Goal: Information Seeking & Learning: Learn about a topic

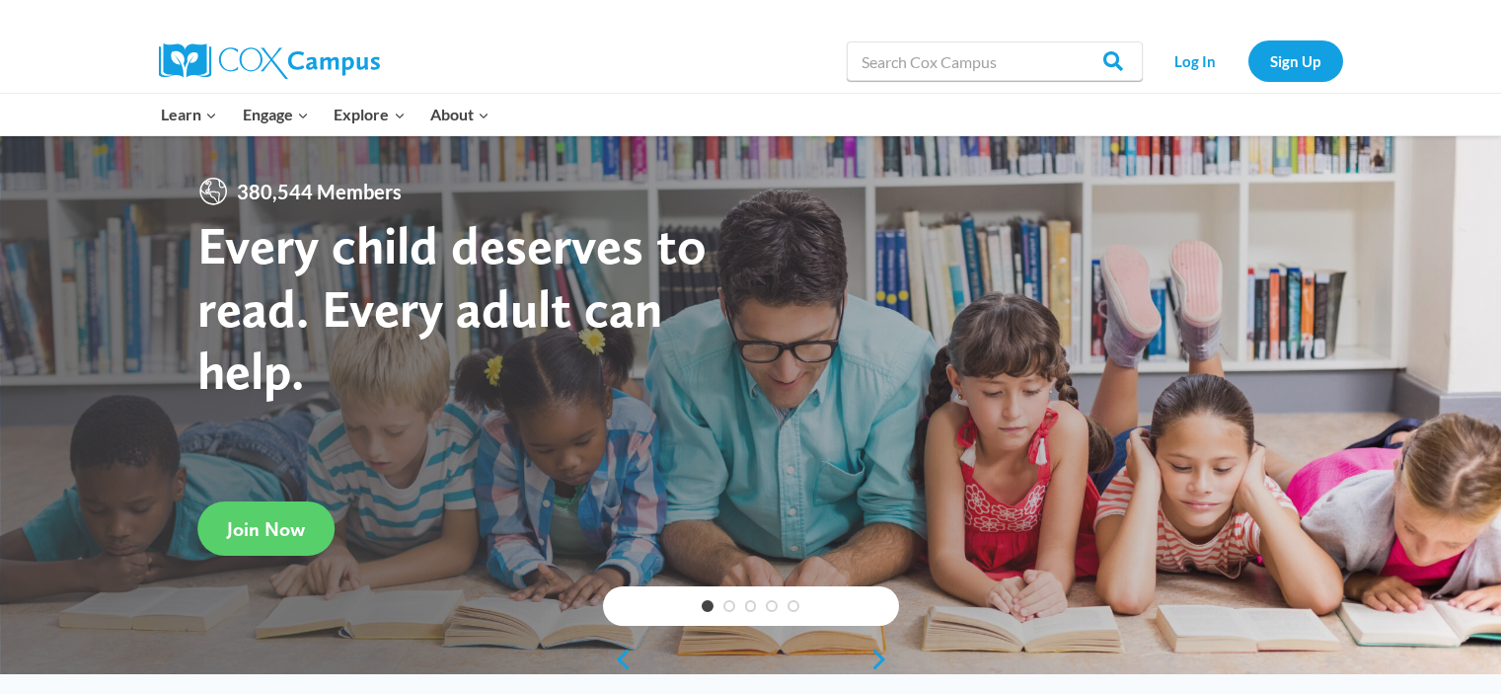
click at [1184, 62] on link "Log In" at bounding box center [1195, 60] width 86 height 40
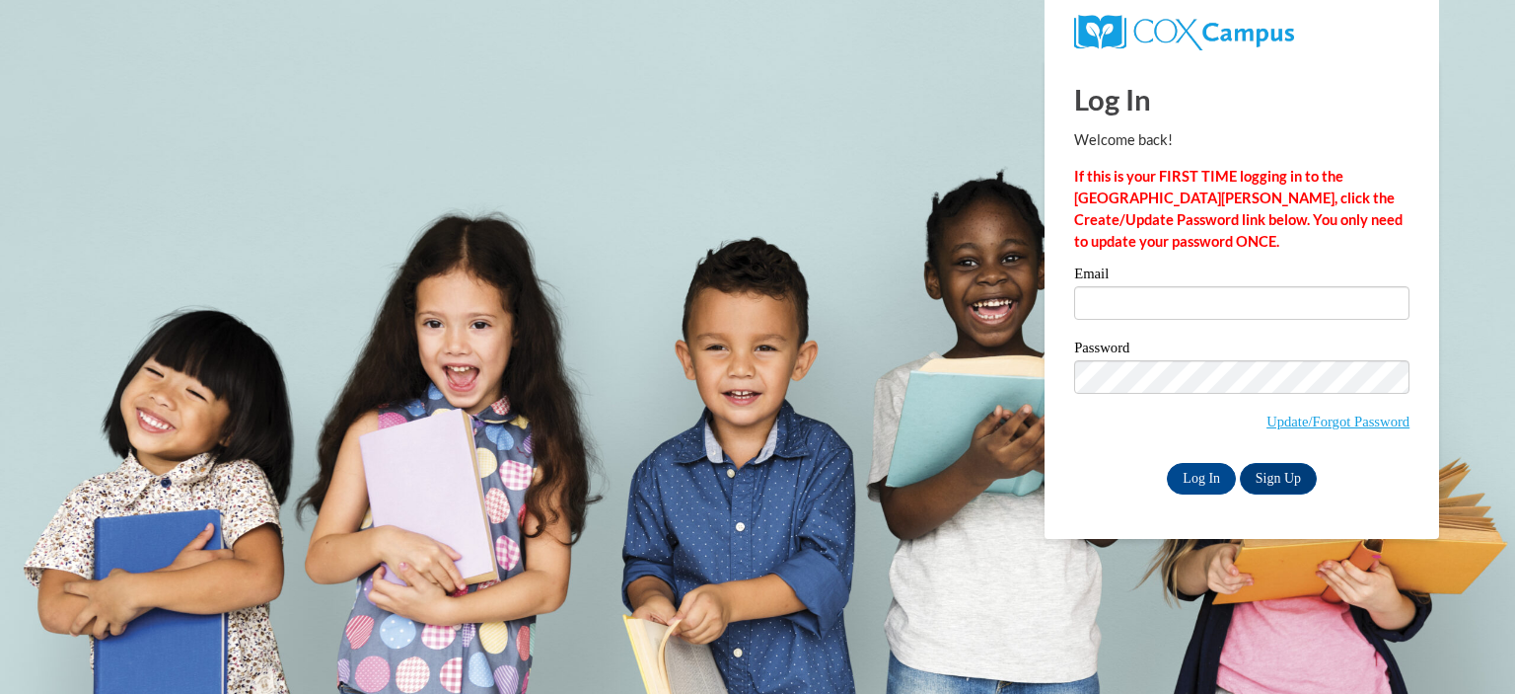
click at [1160, 283] on label "Email" at bounding box center [1241, 276] width 335 height 20
click at [1160, 286] on input "Email" at bounding box center [1241, 303] width 335 height 34
click at [1160, 283] on label "Email" at bounding box center [1241, 276] width 335 height 20
click at [1160, 286] on input "Email" at bounding box center [1241, 303] width 335 height 34
type input "rebecca.brooks@ymcacolumbus.org"
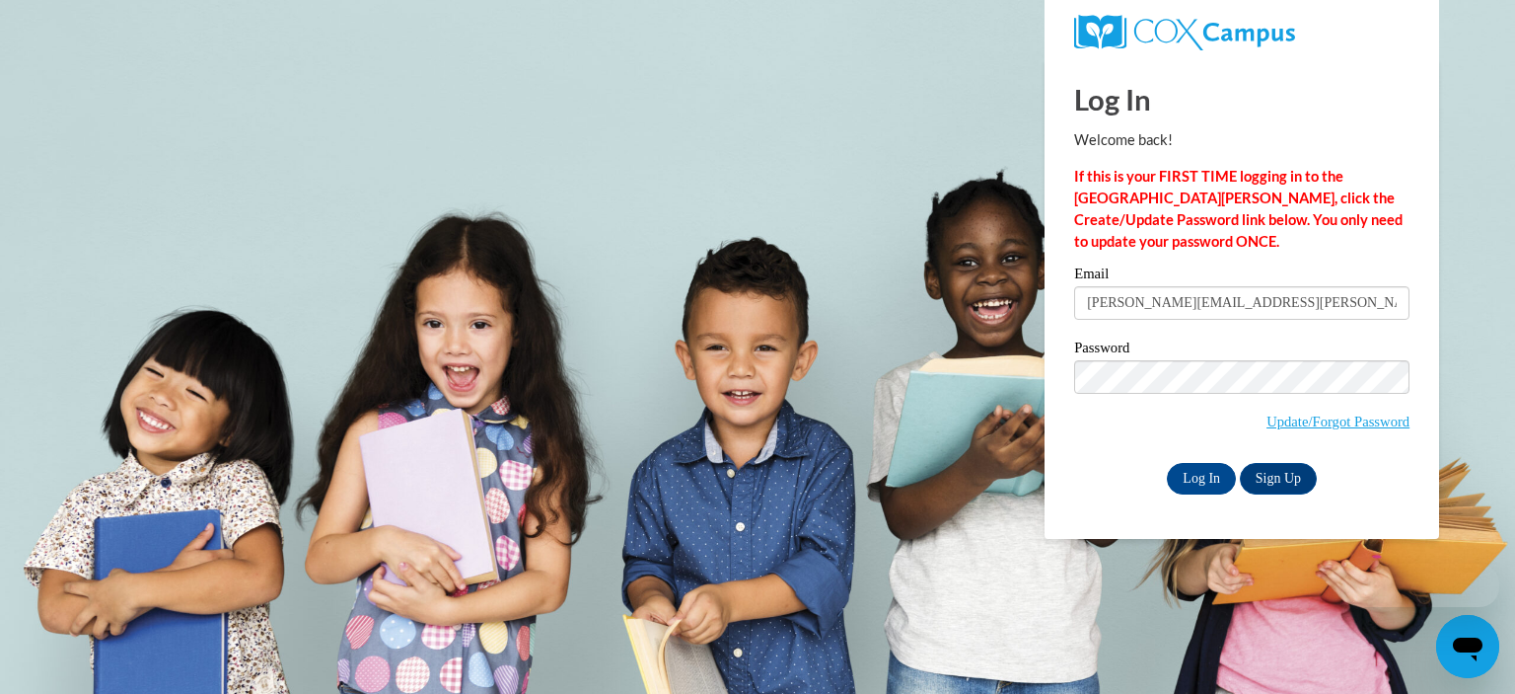
click at [1164, 299] on input "rebecca.brooks@ymcacolumbus.org" at bounding box center [1241, 303] width 335 height 34
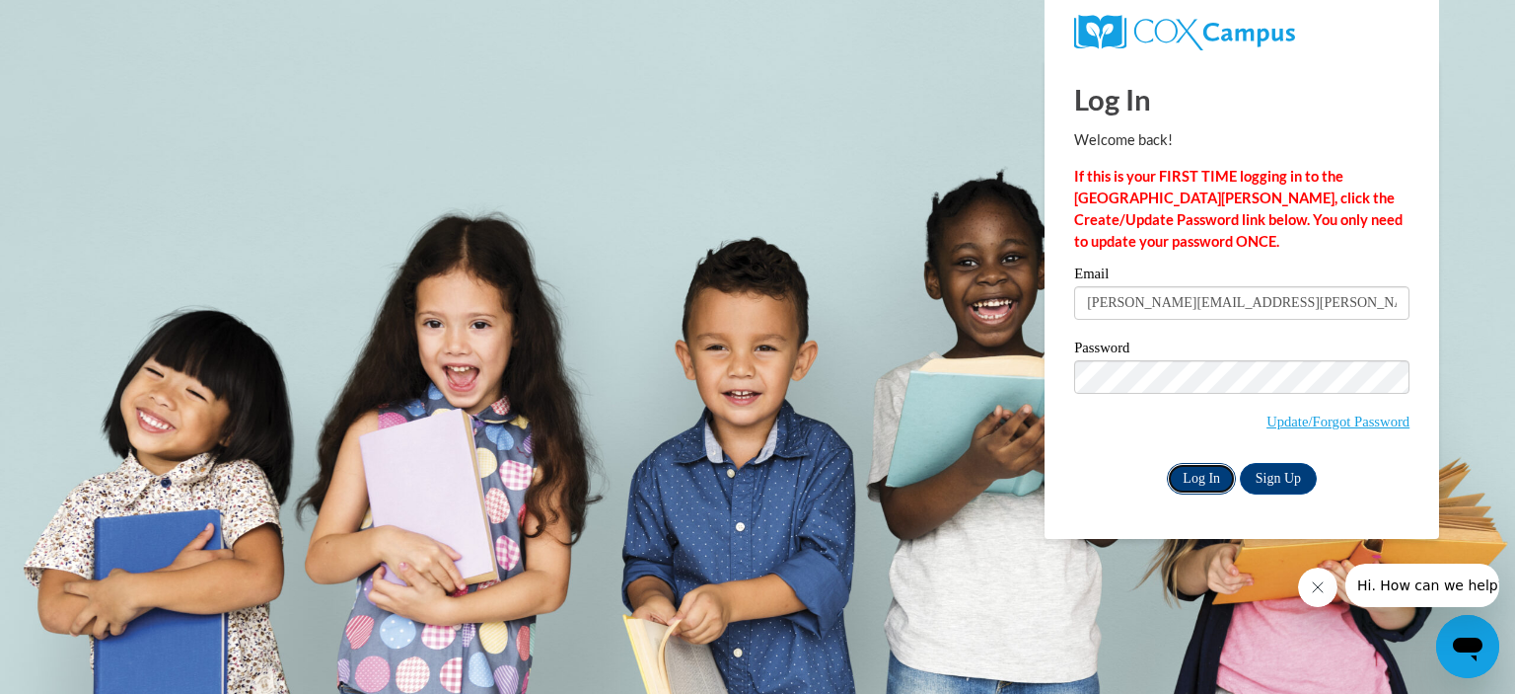
click at [1209, 489] on input "Log In" at bounding box center [1201, 479] width 69 height 32
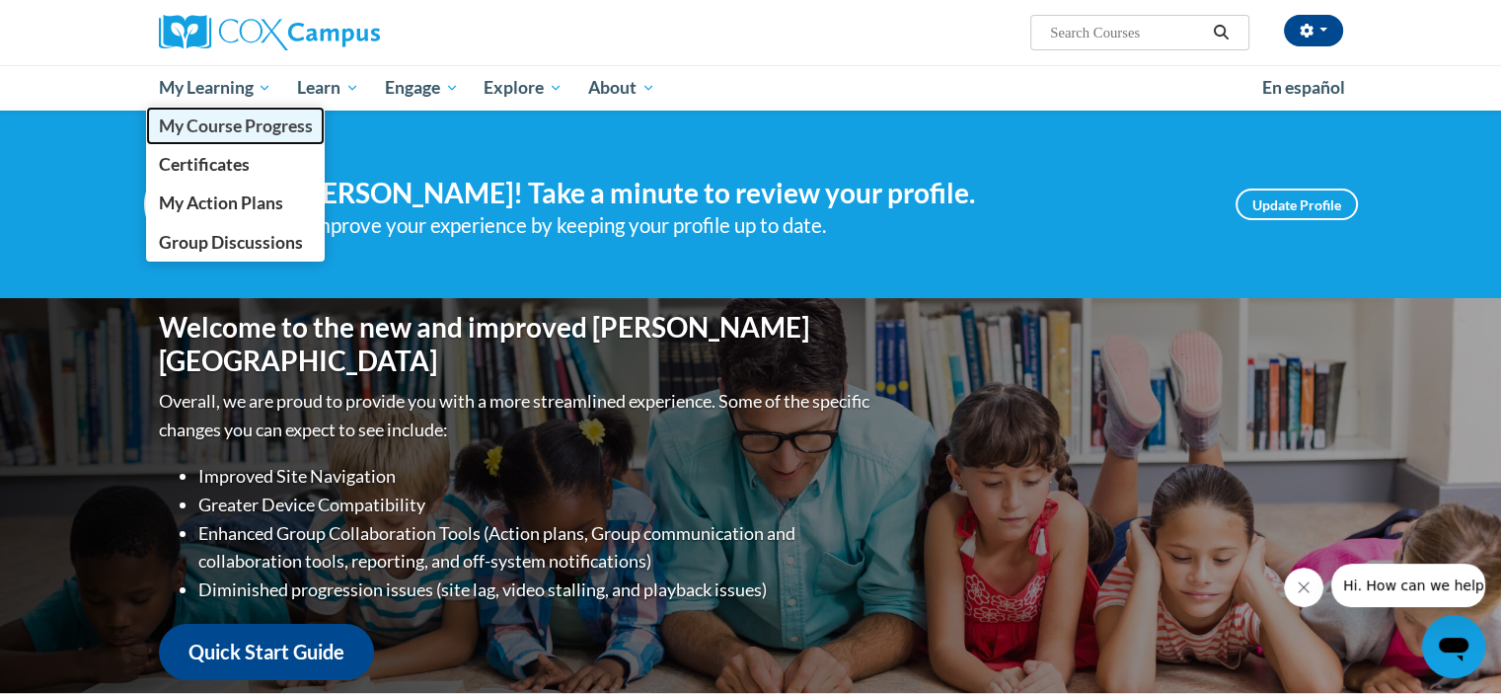
click at [214, 129] on span "My Course Progress" at bounding box center [235, 125] width 154 height 21
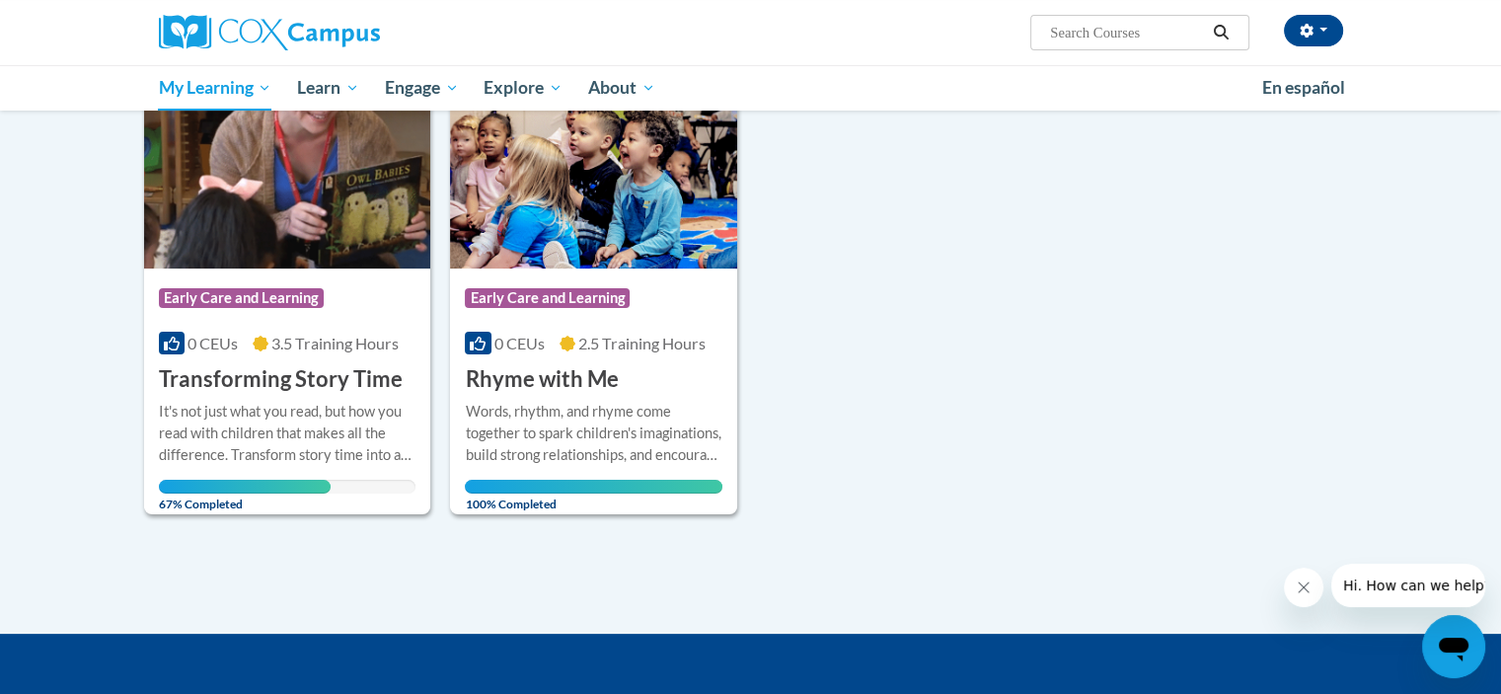
scroll to position [295, 0]
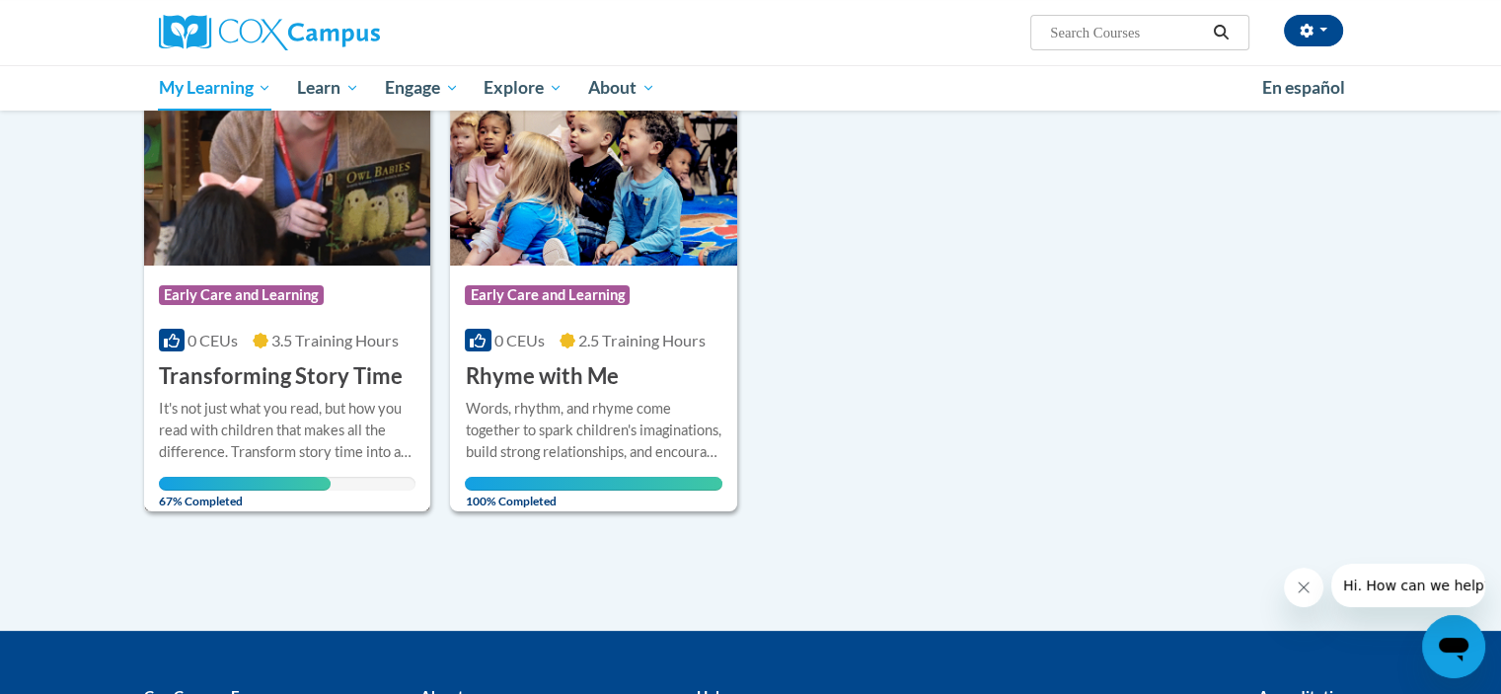
click at [244, 370] on h3 "Transforming Story Time" at bounding box center [281, 376] width 244 height 31
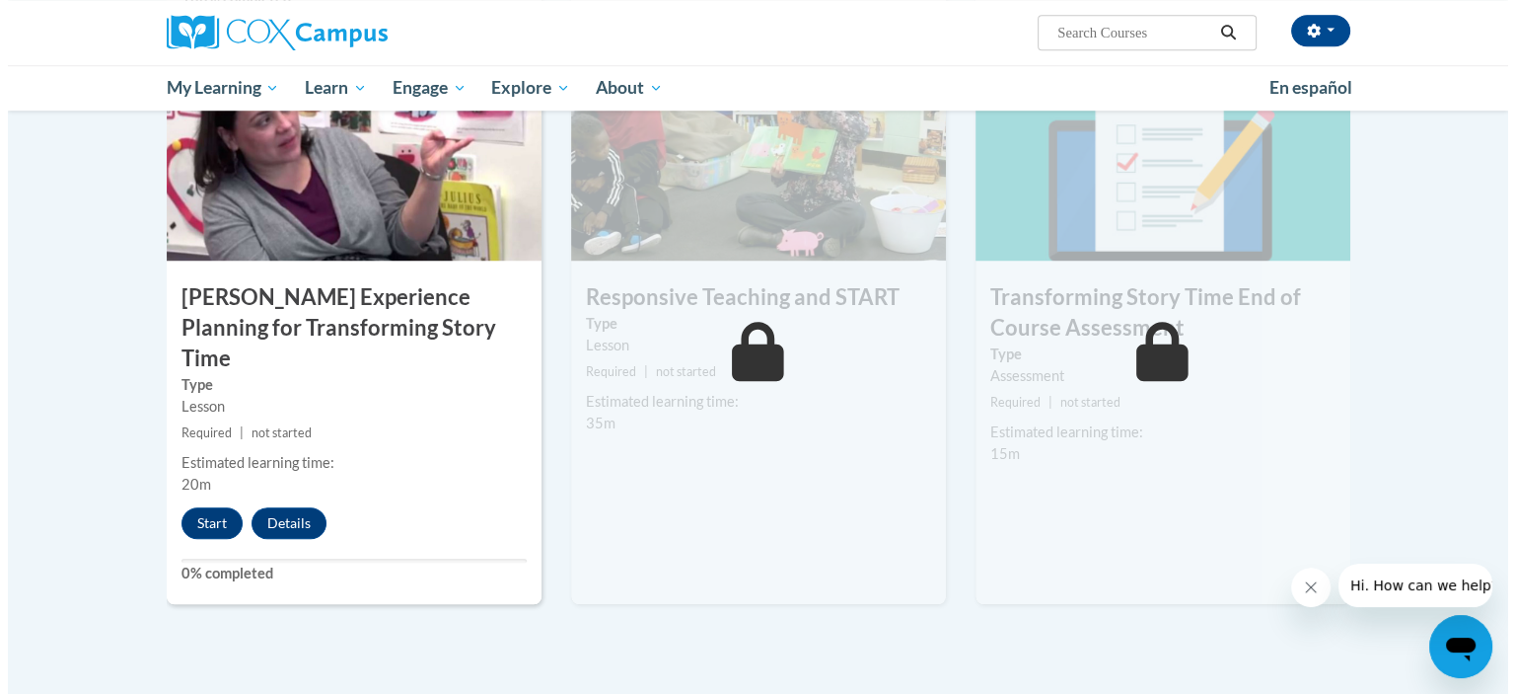
scroll to position [1369, 0]
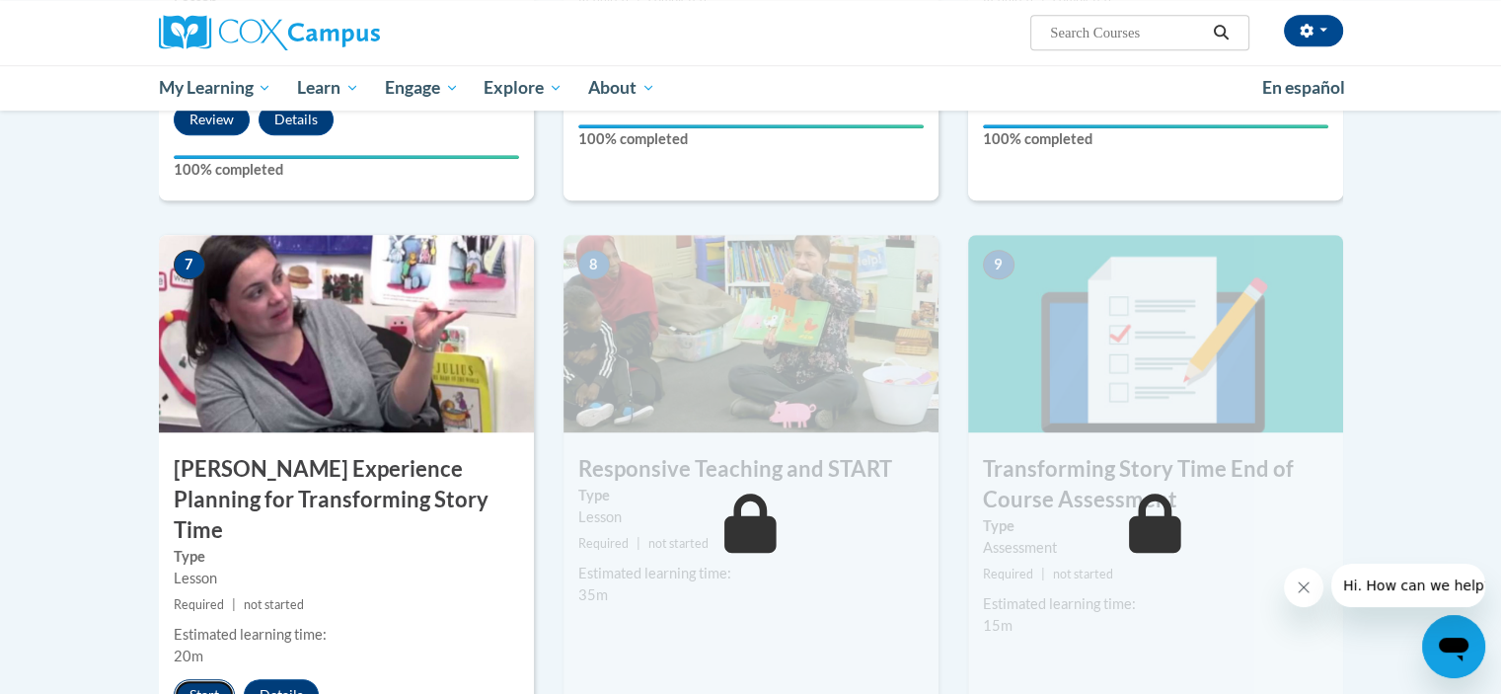
click at [211, 679] on button "Start" at bounding box center [204, 695] width 61 height 32
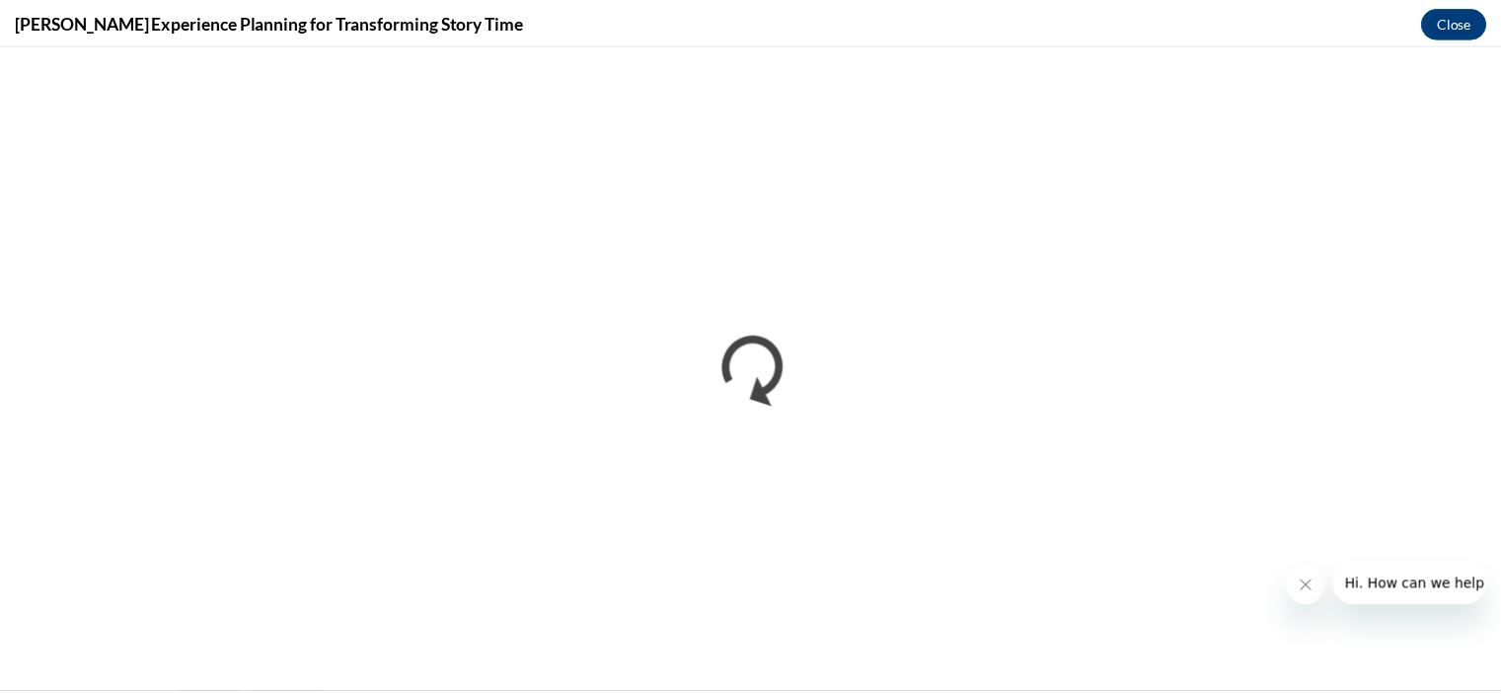
scroll to position [0, 0]
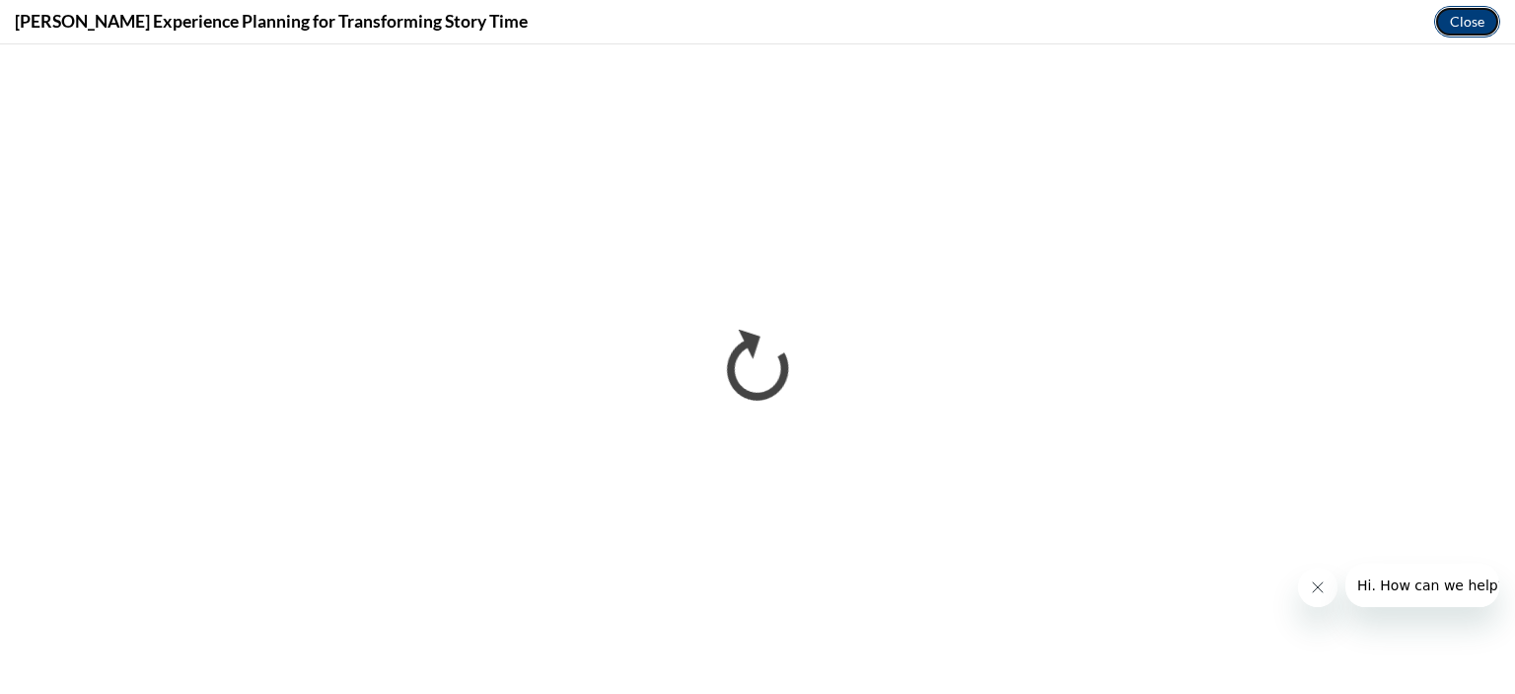
click at [1472, 27] on button "Close" at bounding box center [1467, 22] width 66 height 32
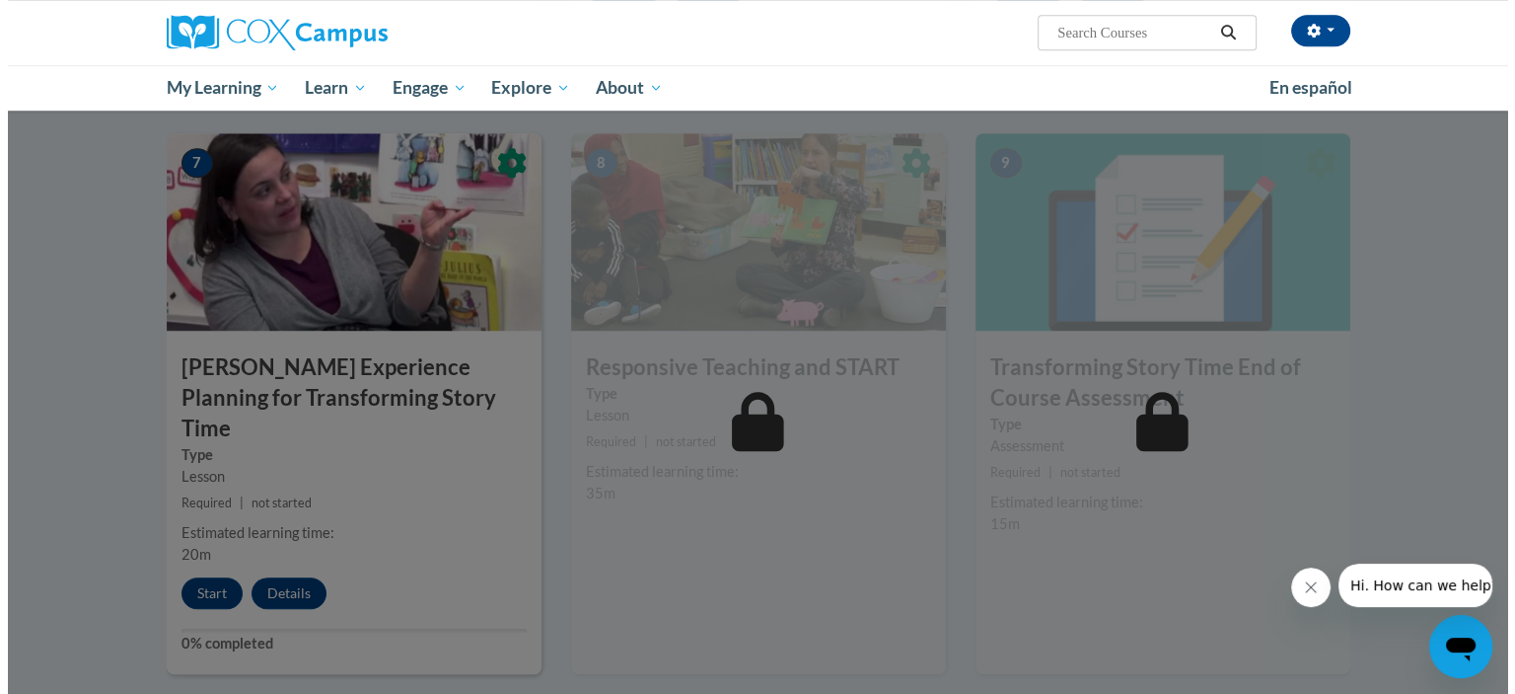
scroll to position [1472, 0]
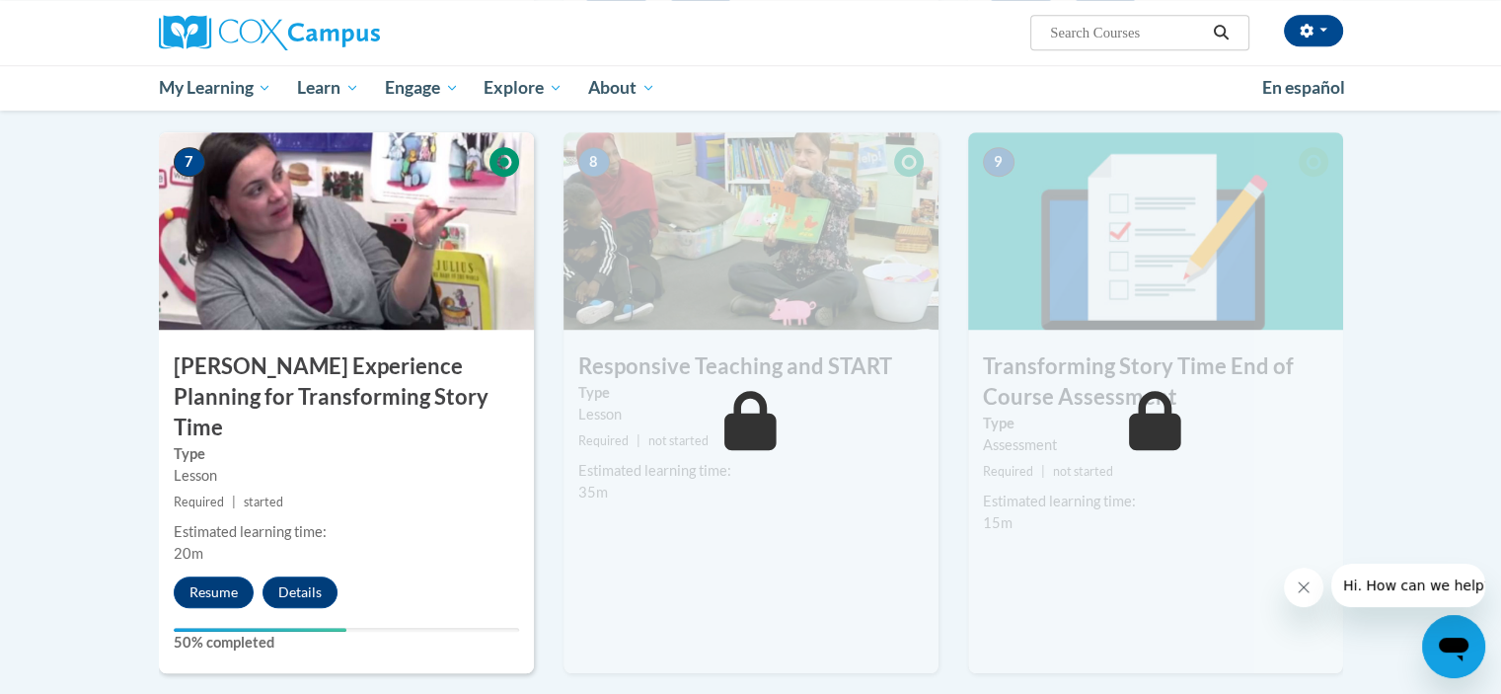
click at [747, 460] on div "Estimated learning time:" at bounding box center [750, 471] width 345 height 22
click at [216, 576] on button "Resume" at bounding box center [214, 592] width 80 height 32
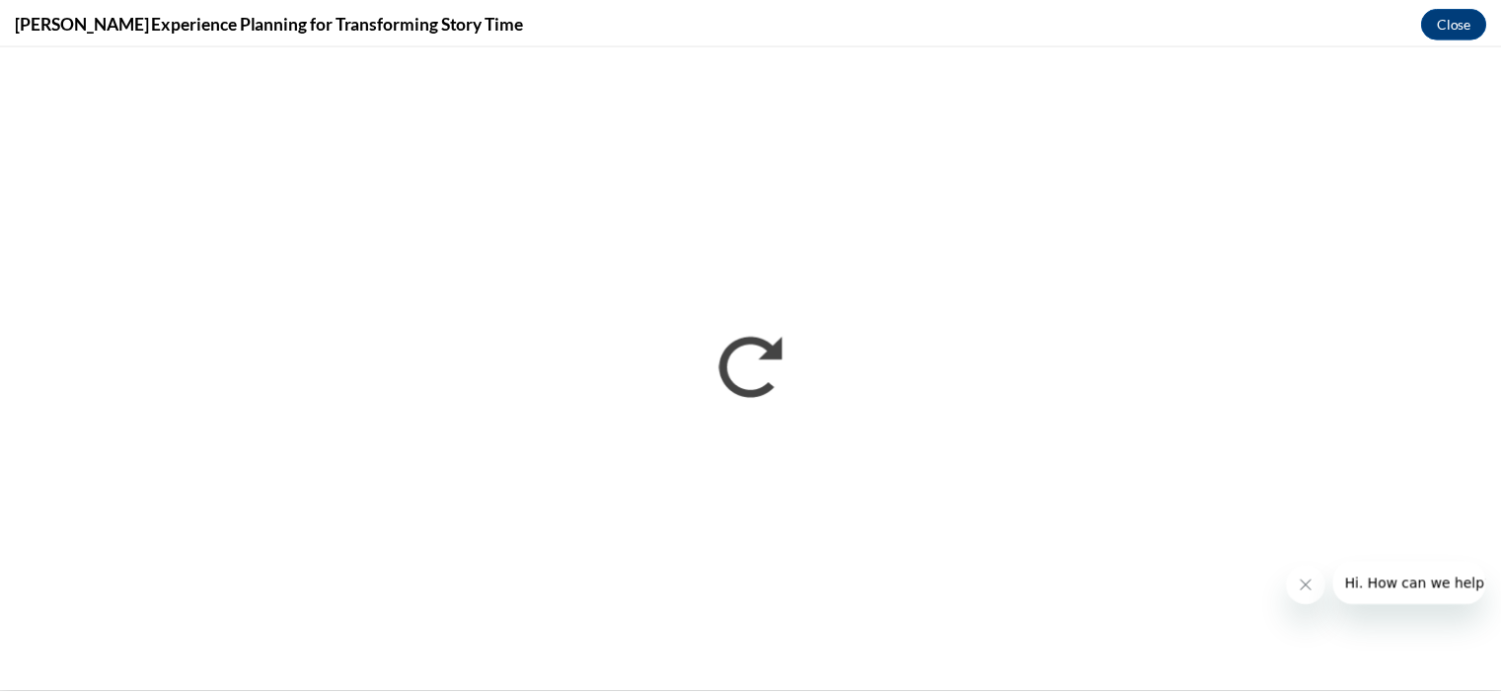
scroll to position [0, 0]
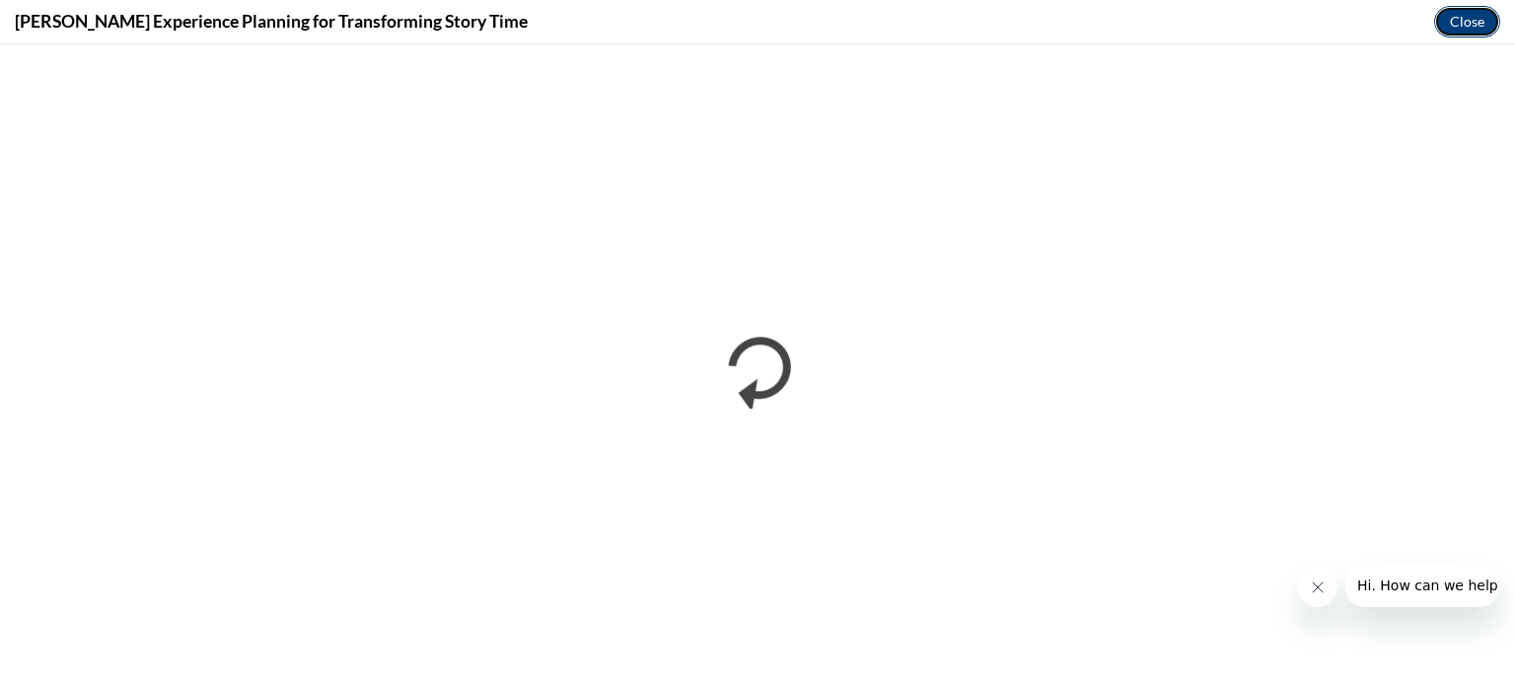
click at [1475, 16] on button "Close" at bounding box center [1467, 22] width 66 height 32
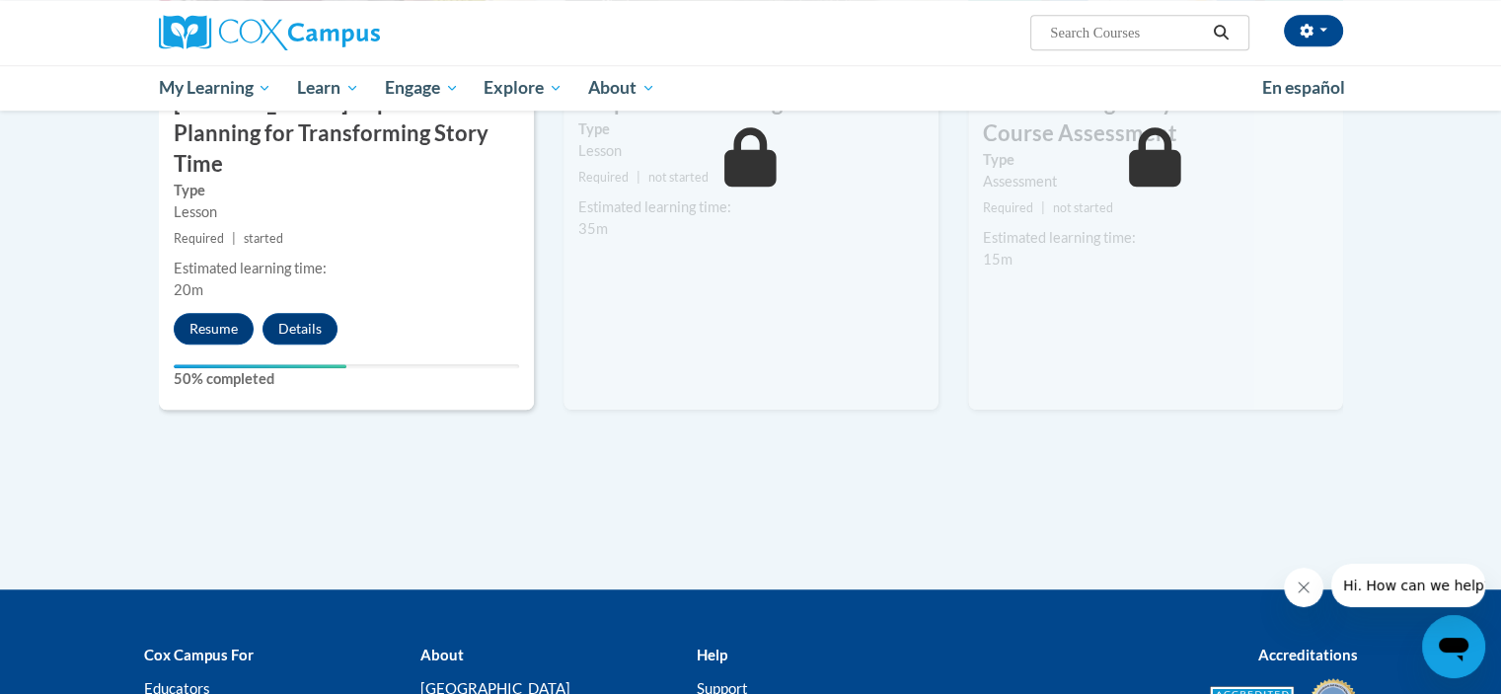
scroll to position [1736, 0]
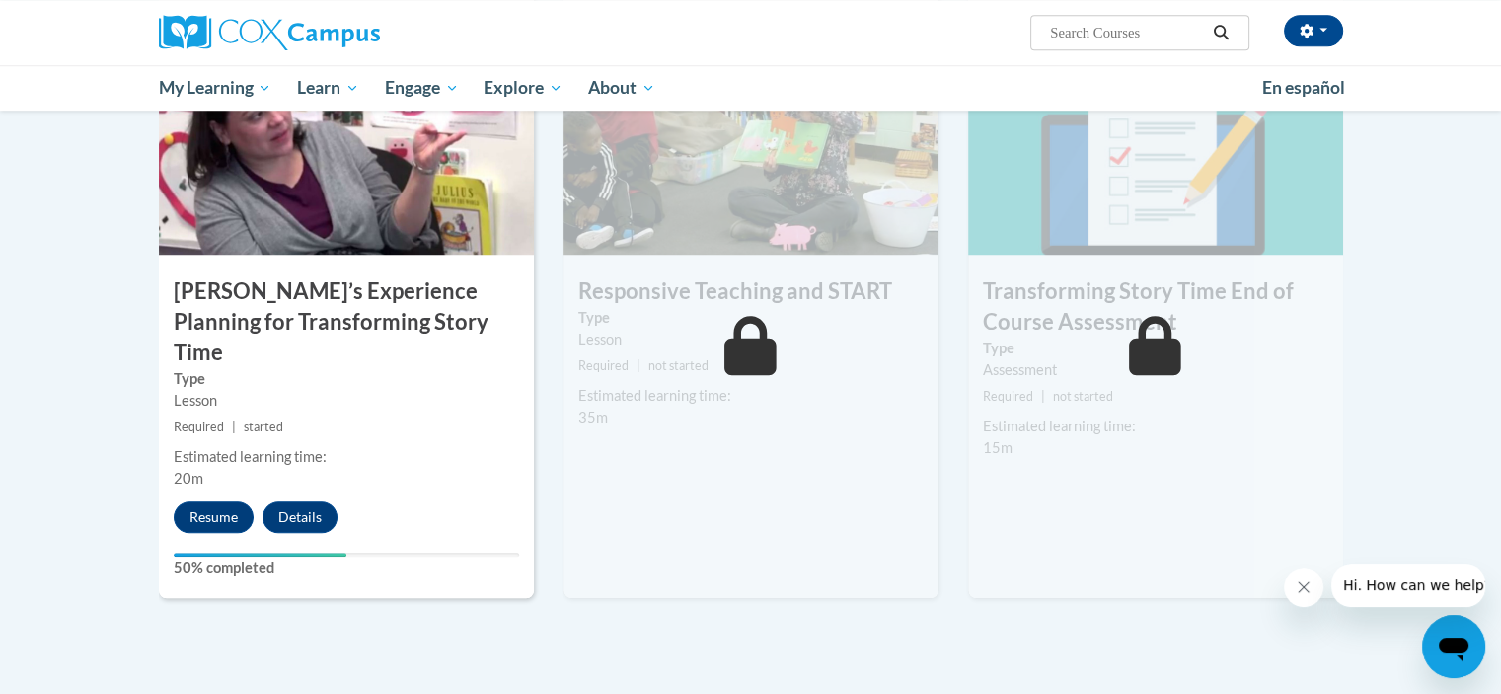
scroll to position [1546, 0]
click at [272, 502] on button "Details" at bounding box center [299, 518] width 75 height 32
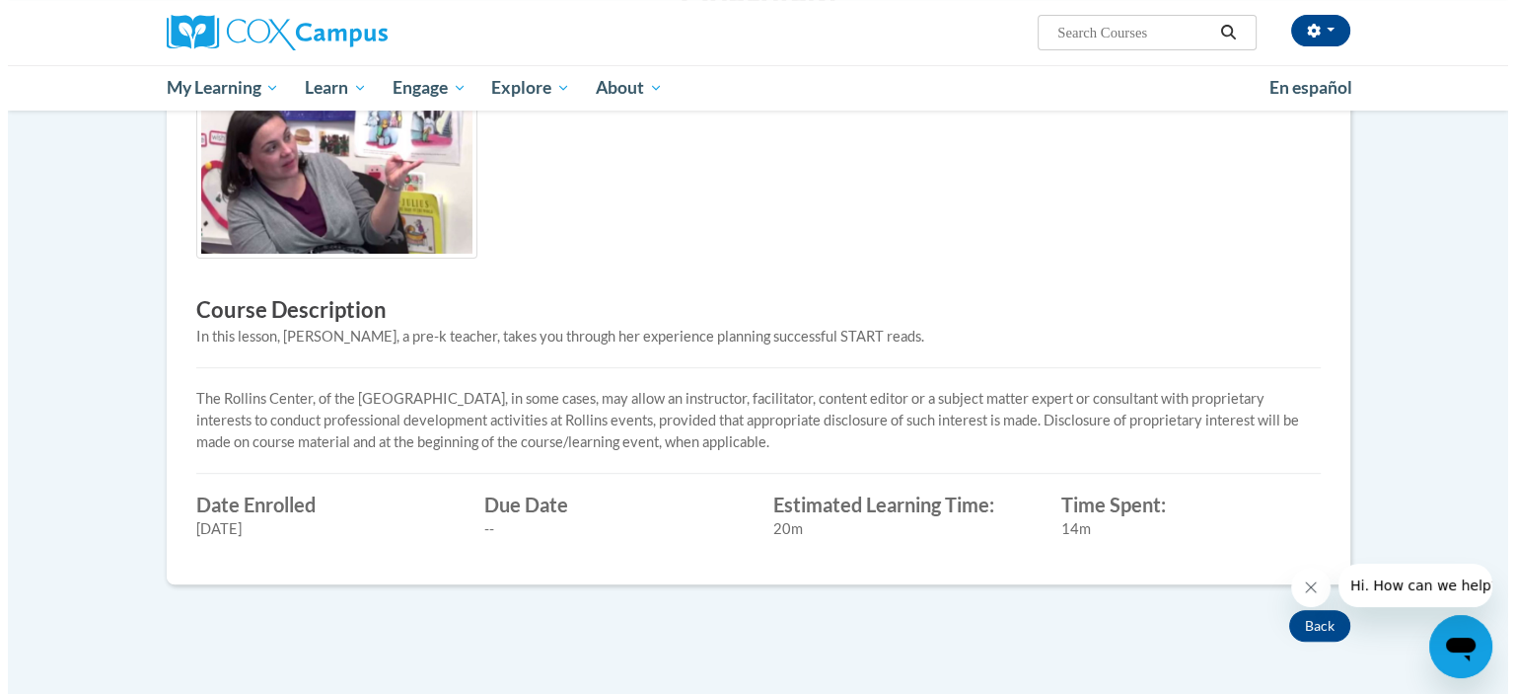
scroll to position [148, 0]
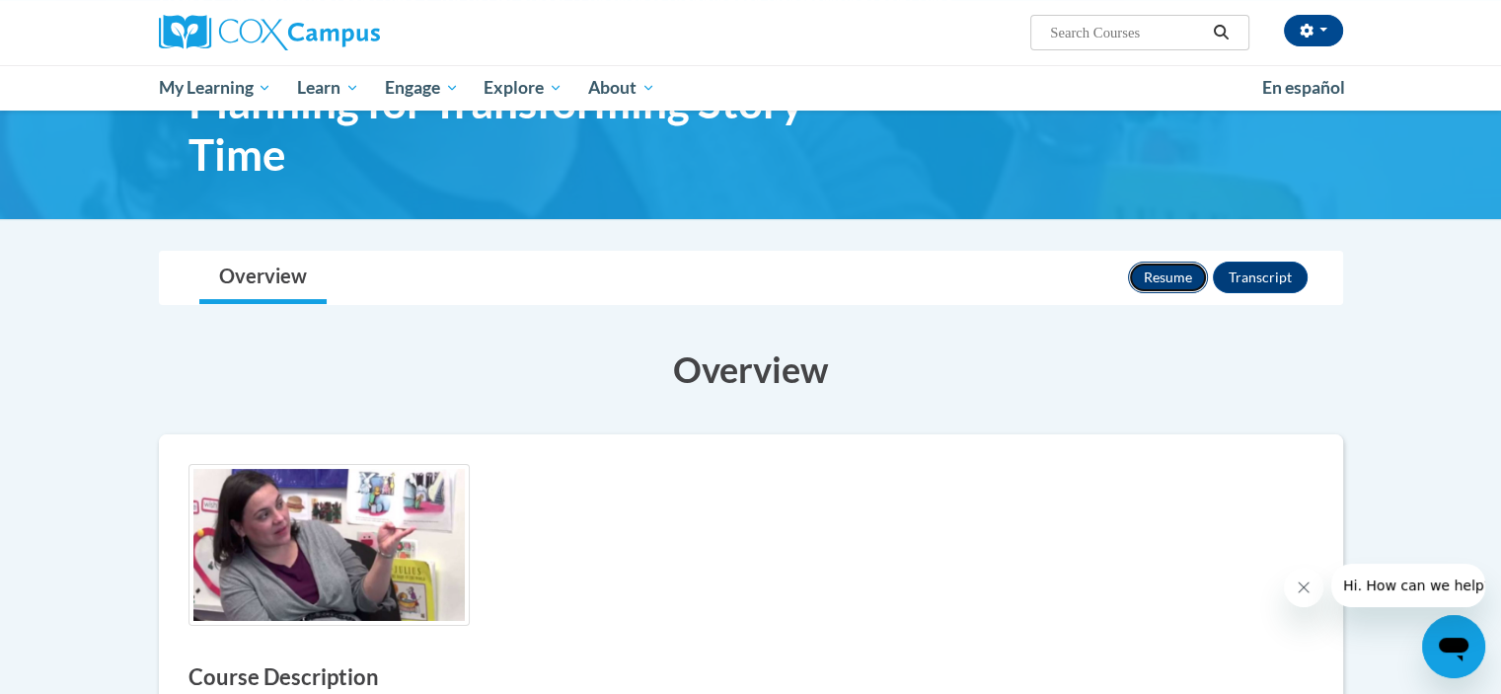
click at [1179, 261] on button "Resume" at bounding box center [1168, 277] width 80 height 32
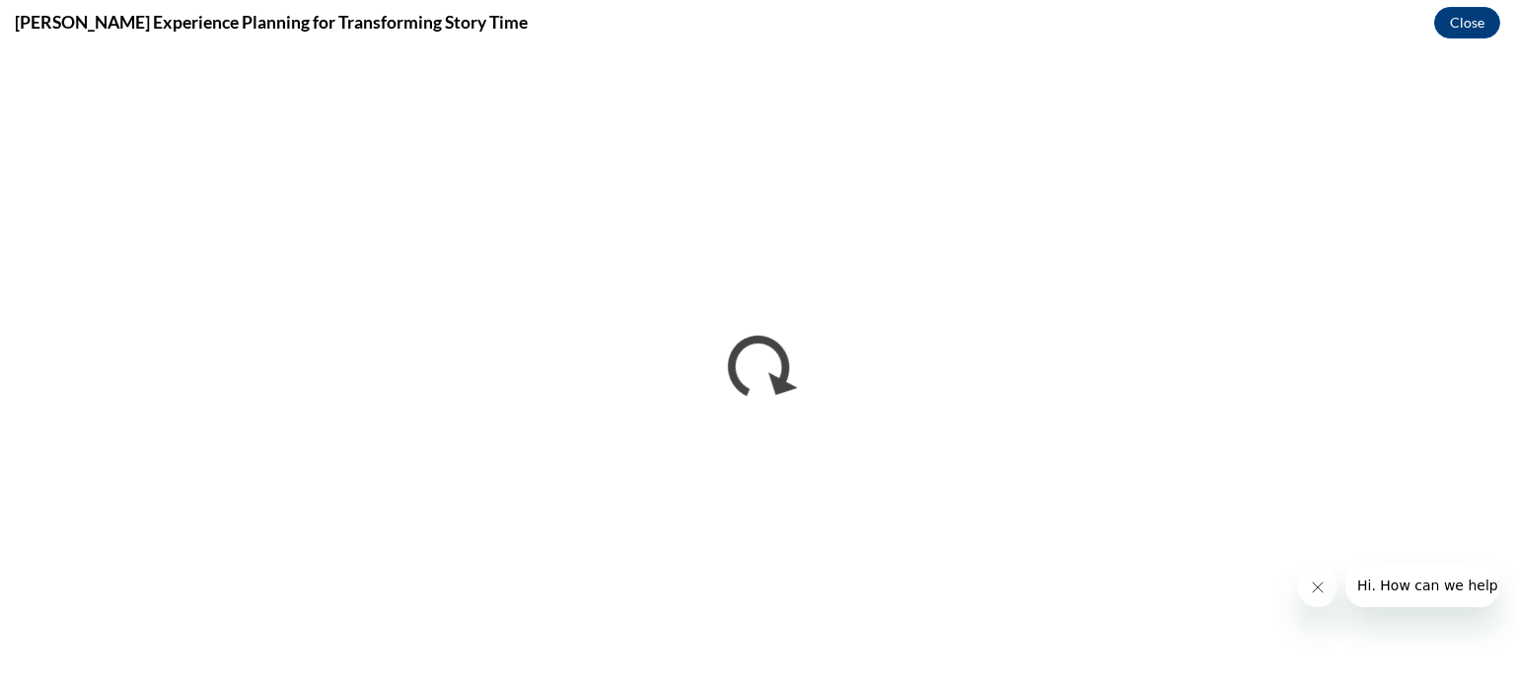
scroll to position [0, 0]
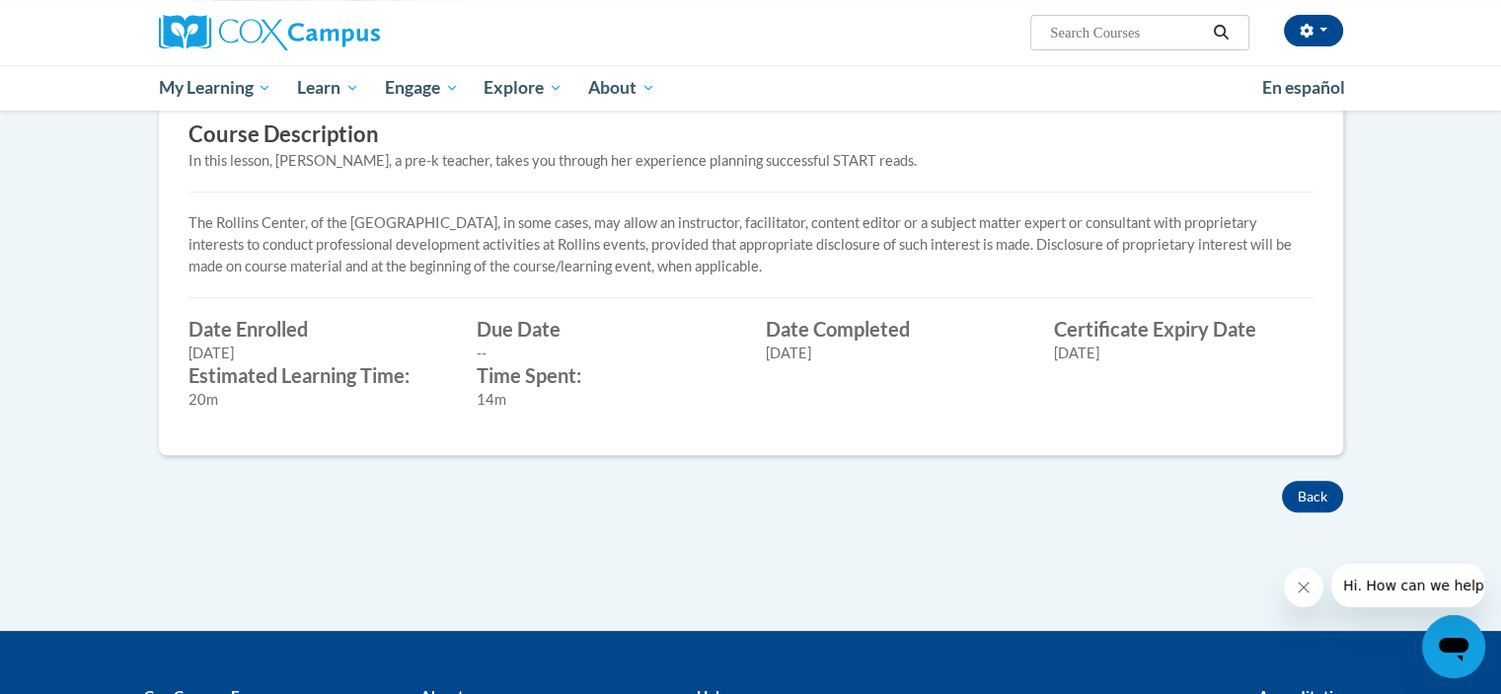
scroll to position [701, 0]
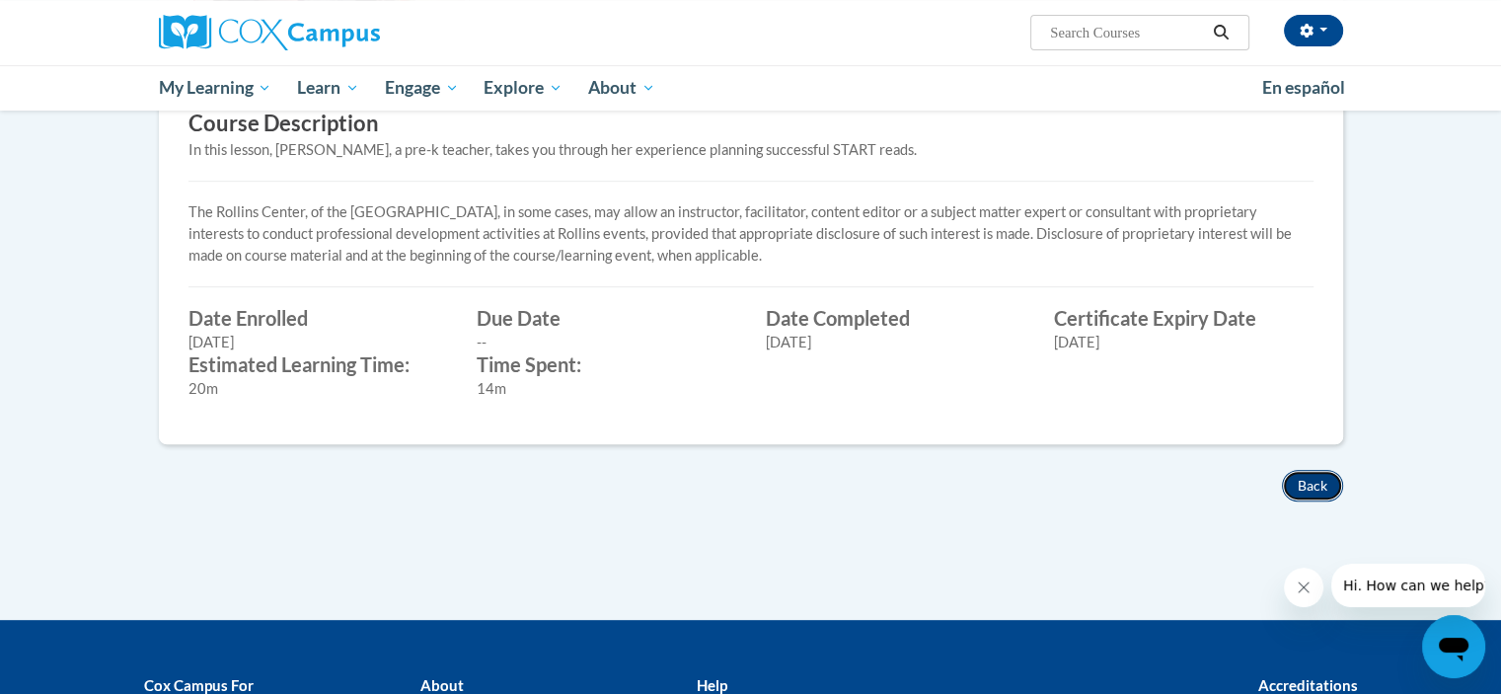
click at [1322, 470] on button "Back" at bounding box center [1311, 486] width 61 height 32
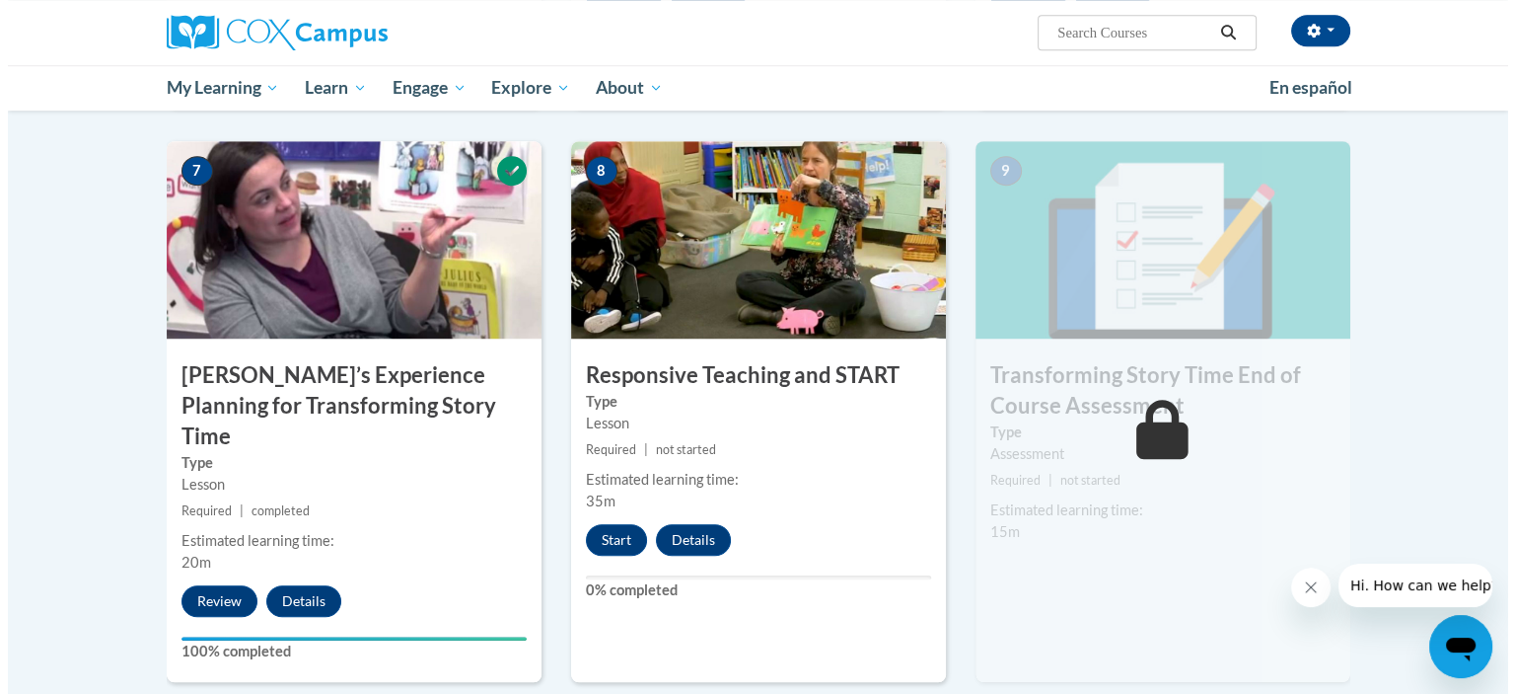
scroll to position [1551, 0]
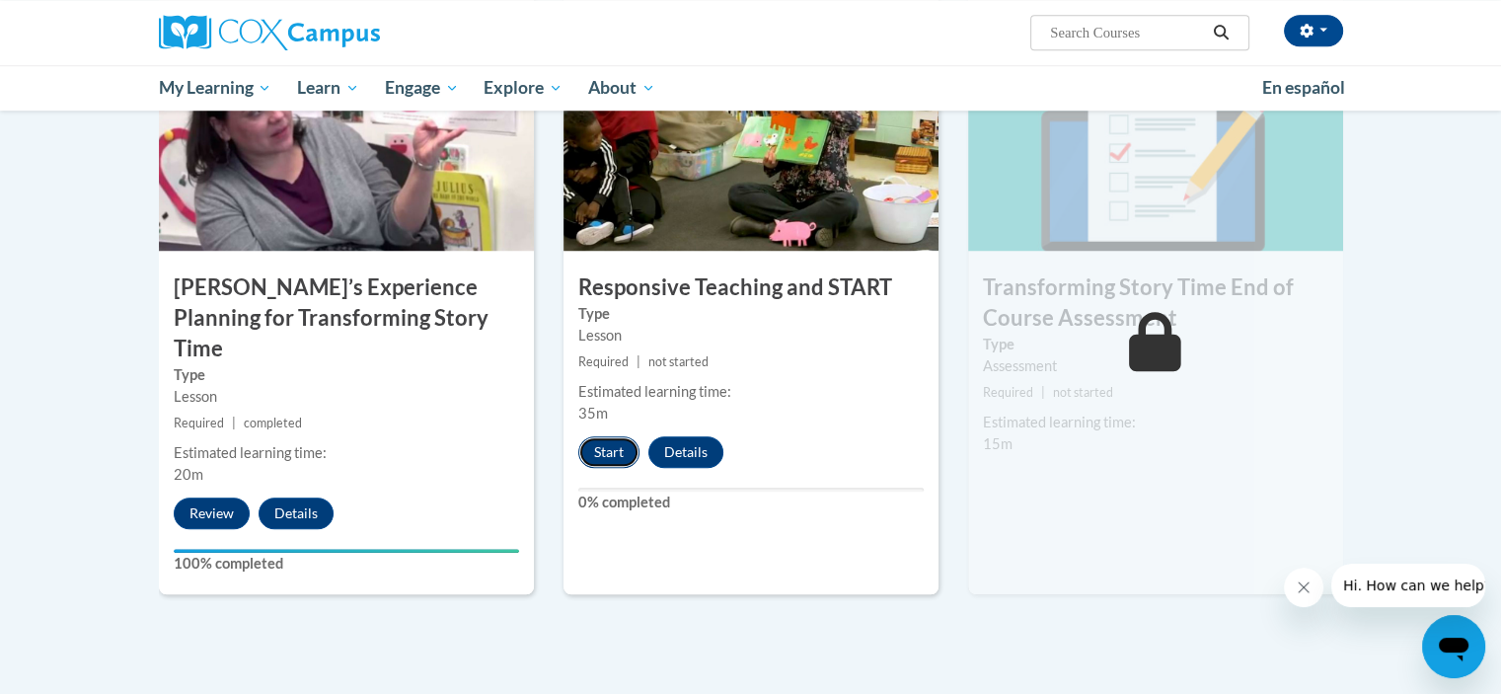
click at [605, 459] on button "Start" at bounding box center [608, 452] width 61 height 32
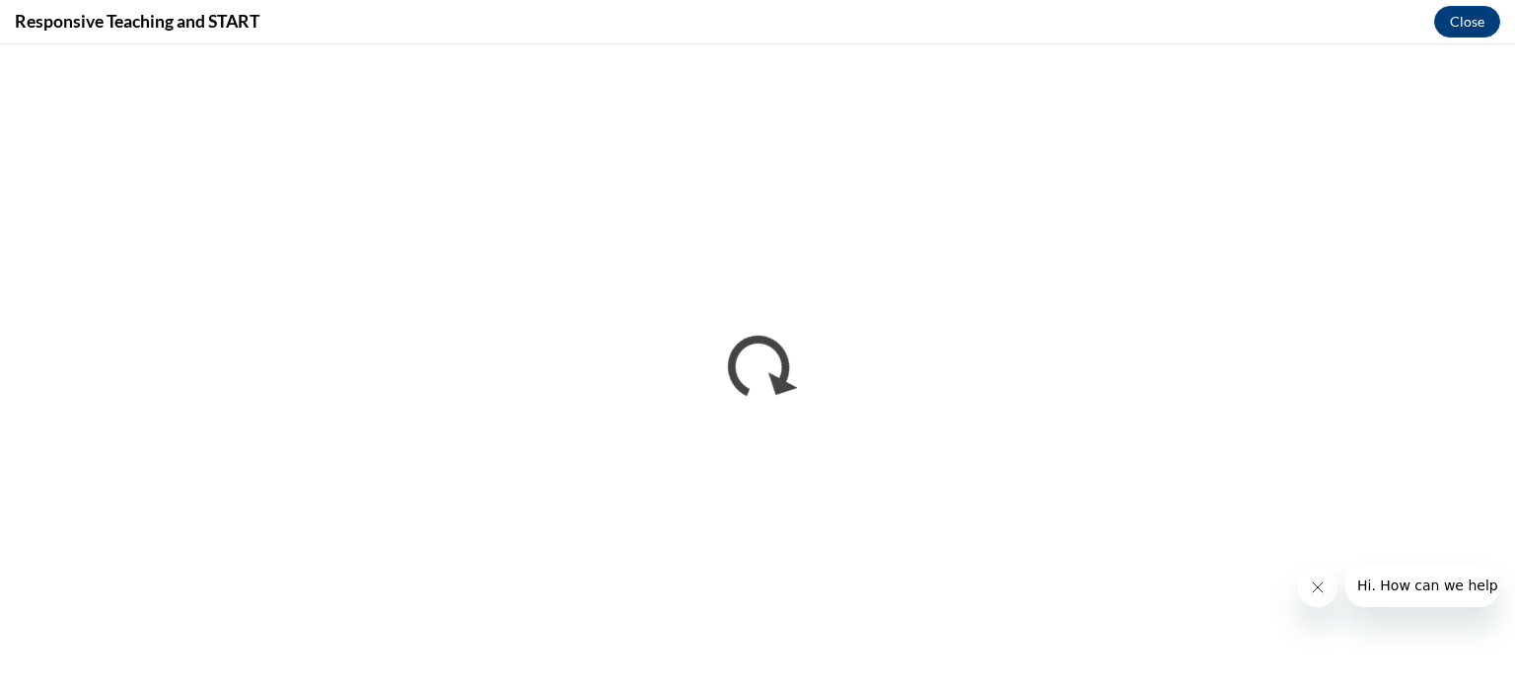
scroll to position [0, 0]
